Goal: Transaction & Acquisition: Subscribe to service/newsletter

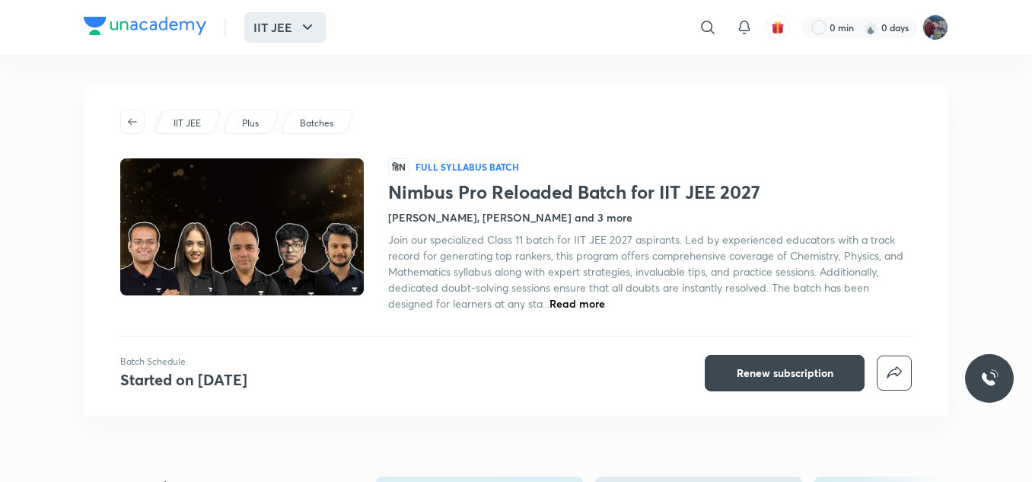
click at [279, 18] on button "IIT JEE" at bounding box center [284, 27] width 81 height 30
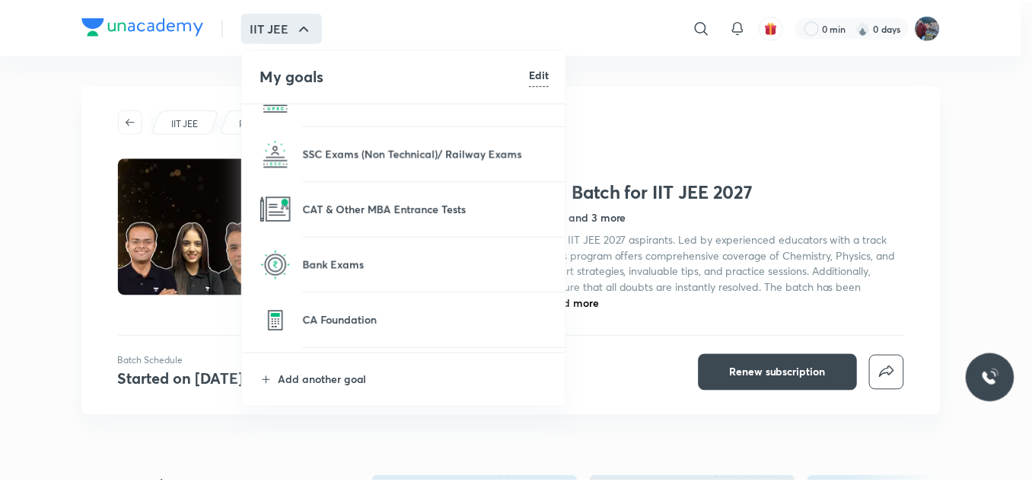
scroll to position [201, 0]
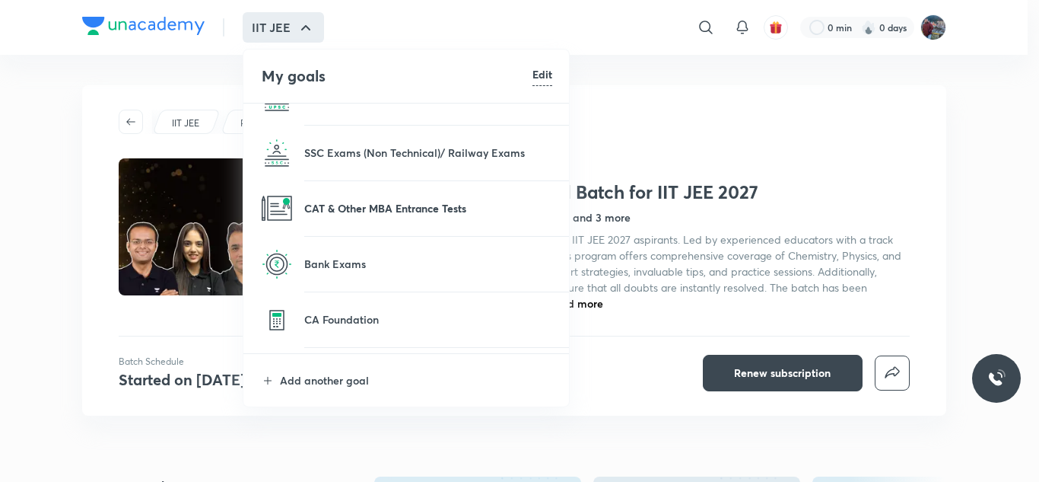
click at [354, 212] on p "CAT & Other MBA Entrance Tests" at bounding box center [428, 208] width 248 height 16
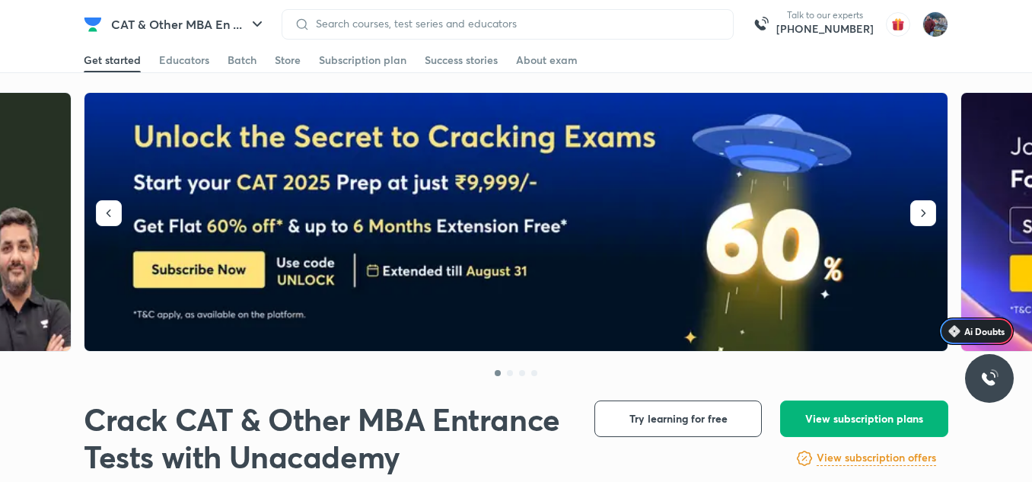
click at [849, 415] on span "View subscription plans" at bounding box center [864, 418] width 118 height 15
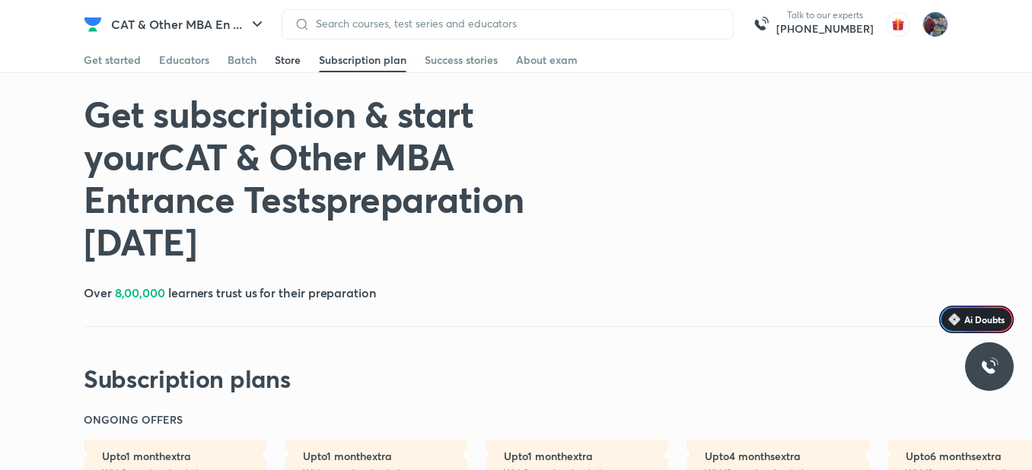
click at [283, 63] on div "Store" at bounding box center [288, 60] width 26 height 15
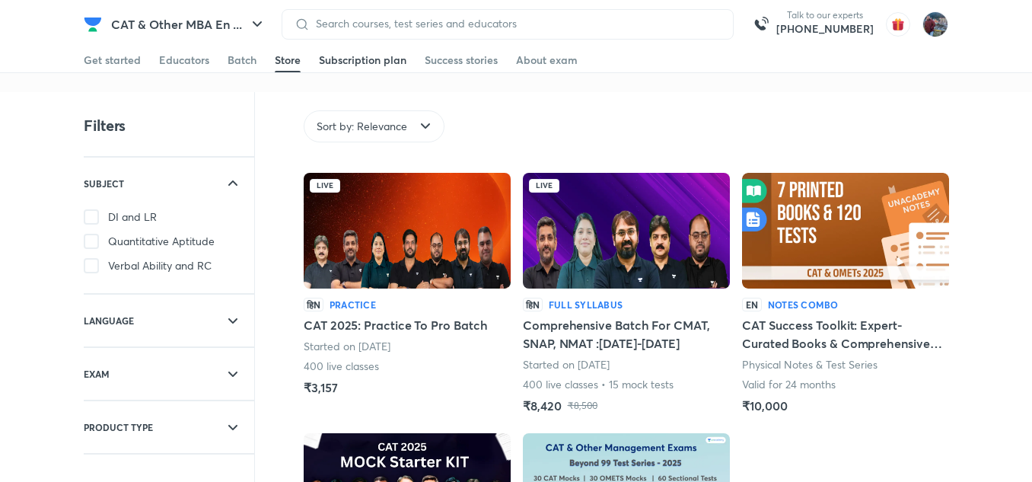
click at [370, 65] on div "Subscription plan" at bounding box center [363, 60] width 88 height 15
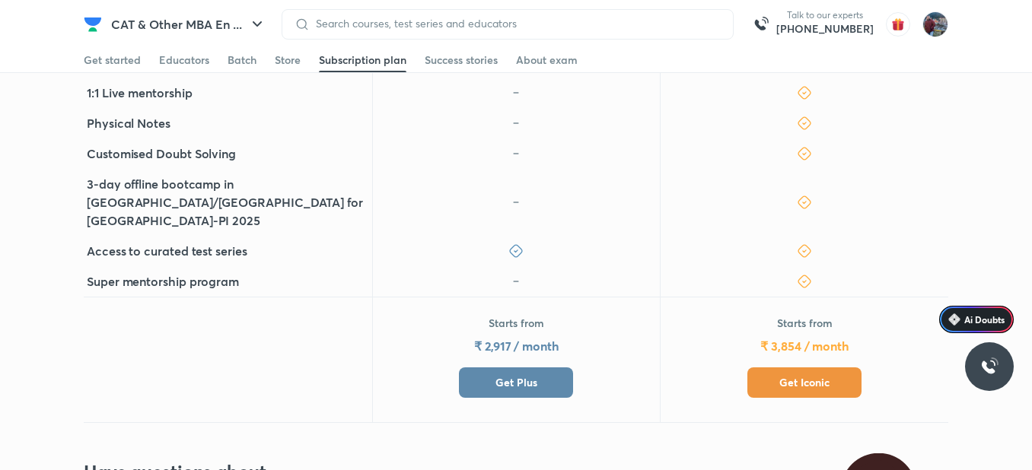
scroll to position [619, 0]
click at [768, 367] on button "Get Iconic" at bounding box center [804, 382] width 114 height 30
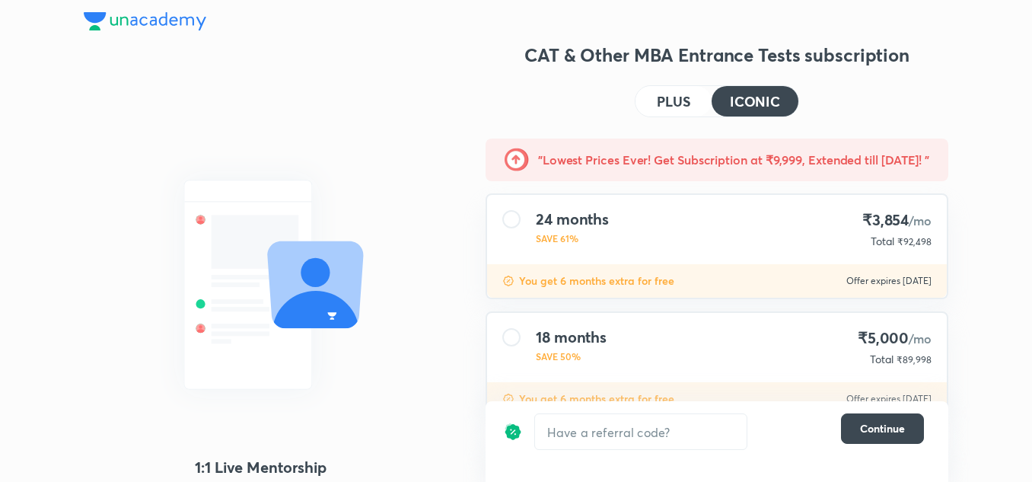
scroll to position [233, 0]
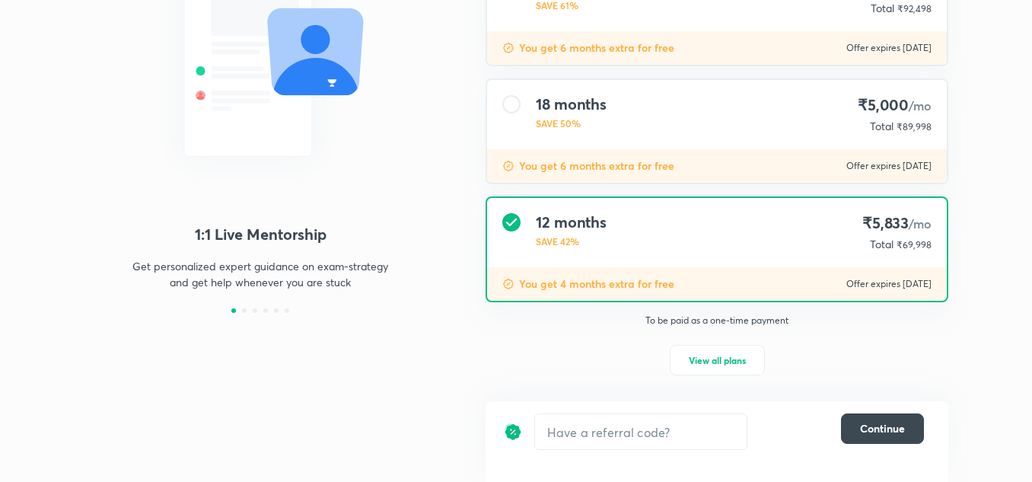
click at [727, 378] on div "To be paid as a one-time payment View all plans" at bounding box center [716, 353] width 487 height 79
drag, startPoint x: 721, startPoint y: 375, endPoint x: 707, endPoint y: 364, distance: 18.4
click at [707, 364] on div "To be paid as a one-time payment View all plans" at bounding box center [716, 353] width 487 height 79
click at [707, 364] on span "View all plans" at bounding box center [717, 359] width 57 height 15
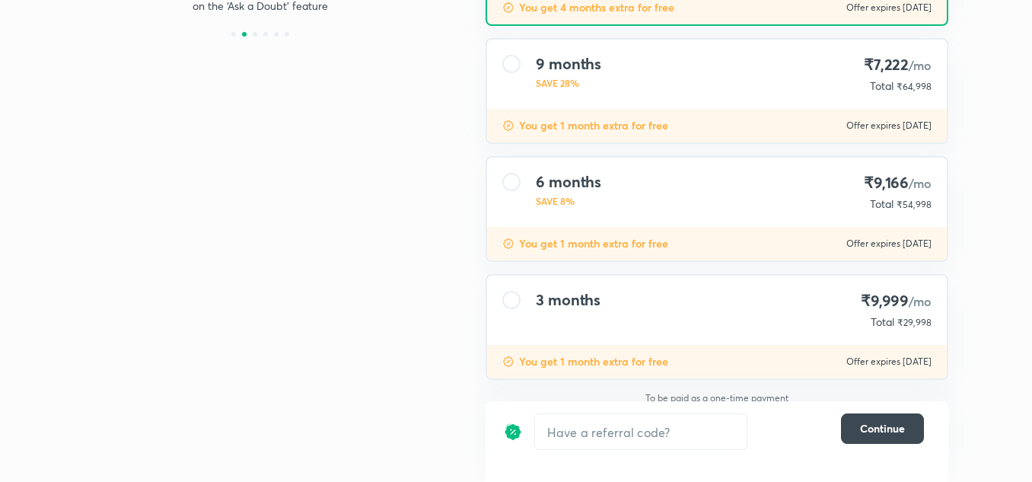
scroll to position [510, 0]
click at [509, 295] on div at bounding box center [511, 299] width 18 height 18
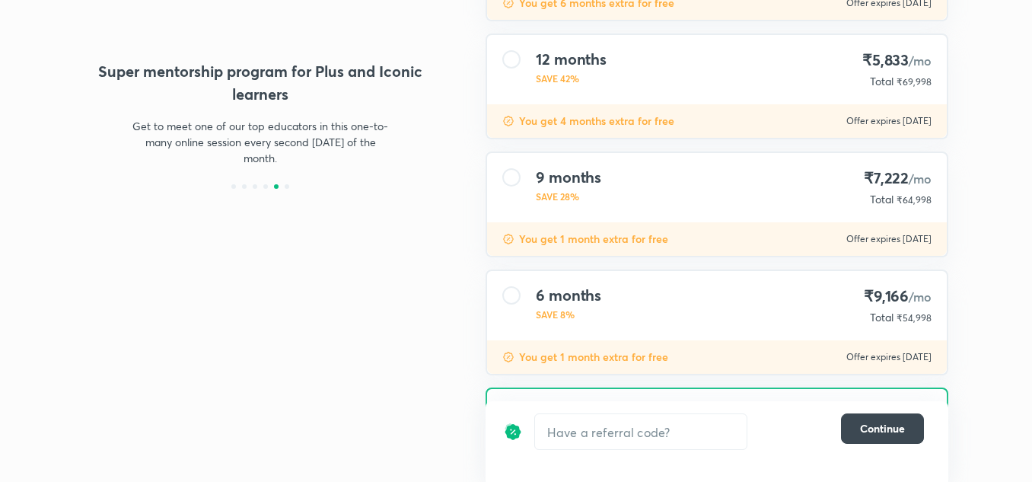
scroll to position [520, 0]
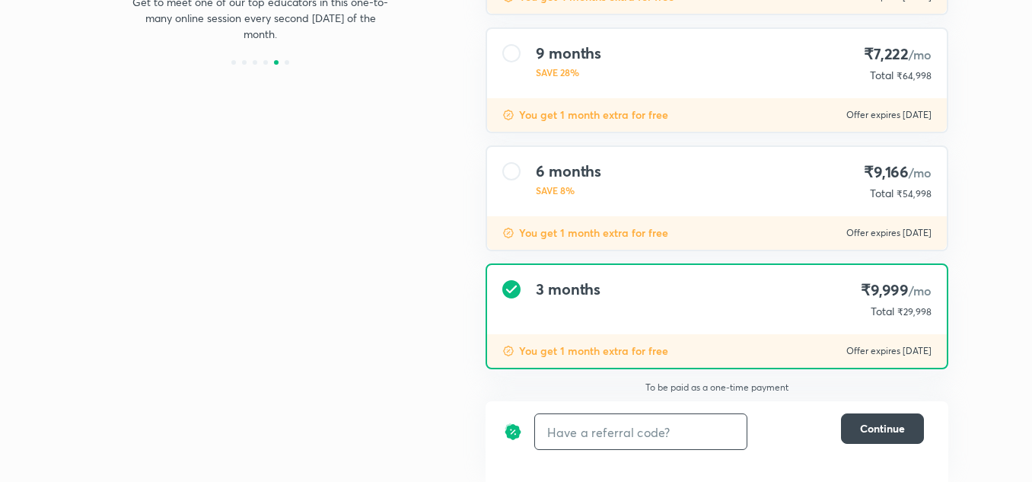
click at [575, 440] on input "text" at bounding box center [641, 432] width 212 height 36
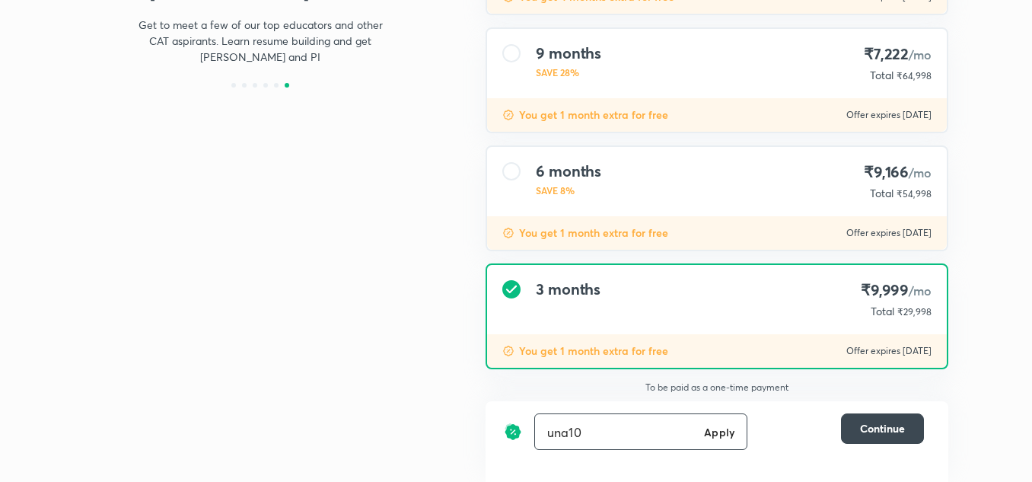
type input "una10"
click at [718, 439] on h6 "Apply" at bounding box center [719, 432] width 30 height 16
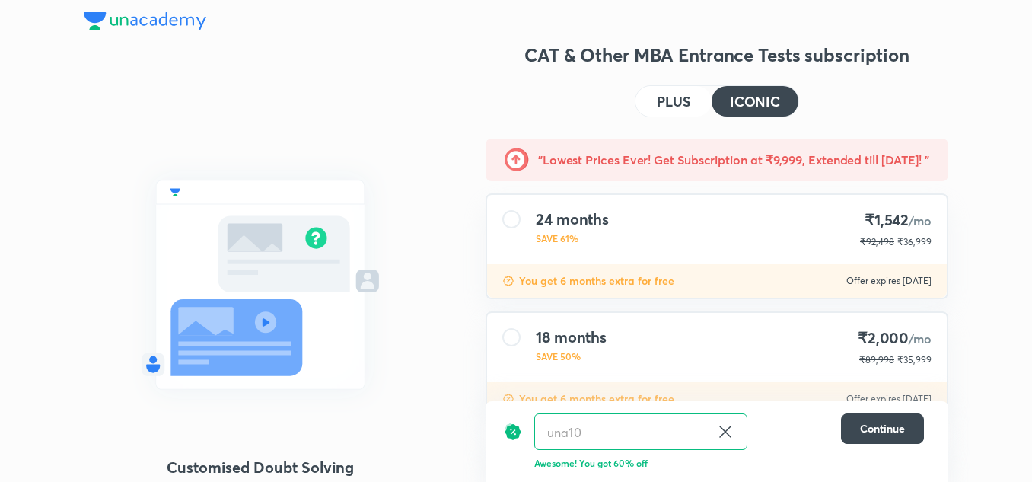
click at [664, 107] on h4 "PLUS" at bounding box center [673, 101] width 33 height 14
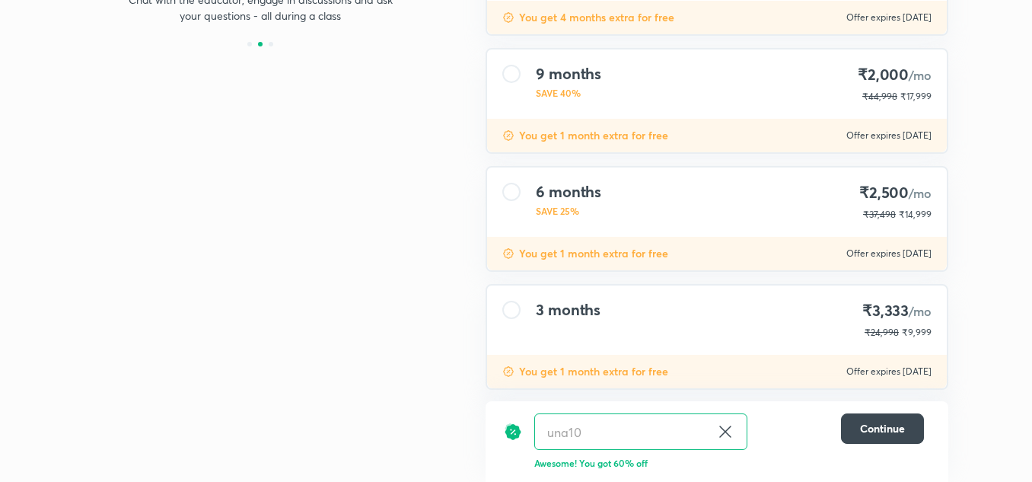
scroll to position [520, 0]
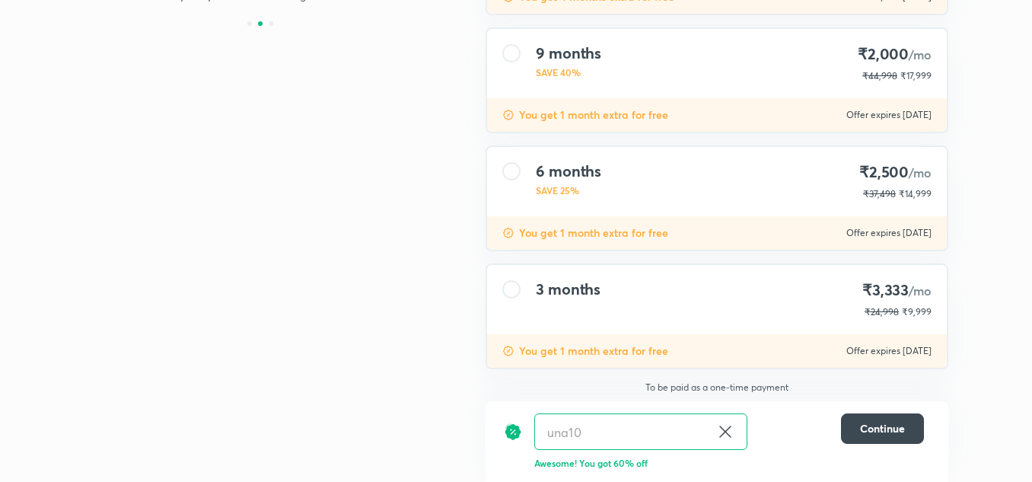
click at [583, 300] on div "3 months" at bounding box center [568, 299] width 65 height 39
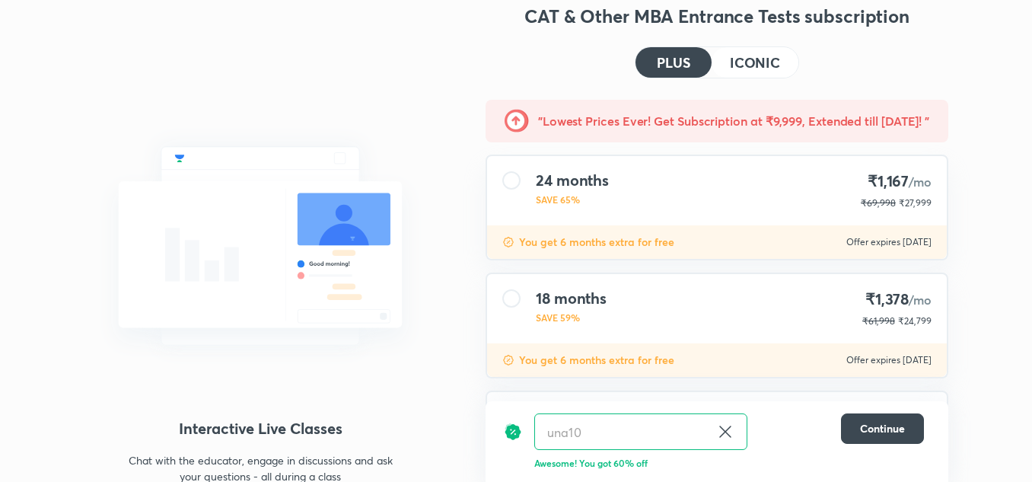
scroll to position [0, 0]
